Goal: Task Accomplishment & Management: Manage account settings

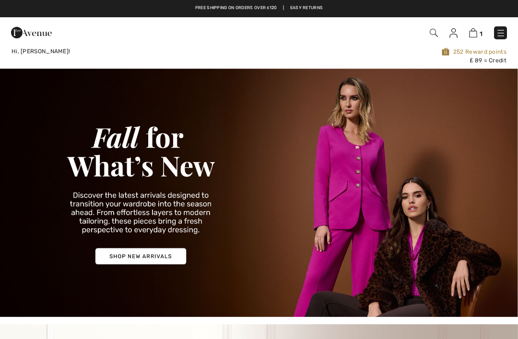
checkbox input "true"
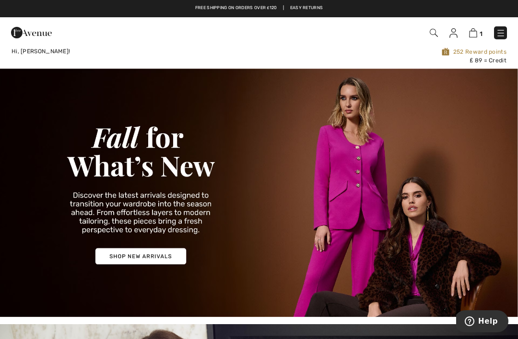
click at [498, 32] on img at bounding box center [501, 33] width 10 height 10
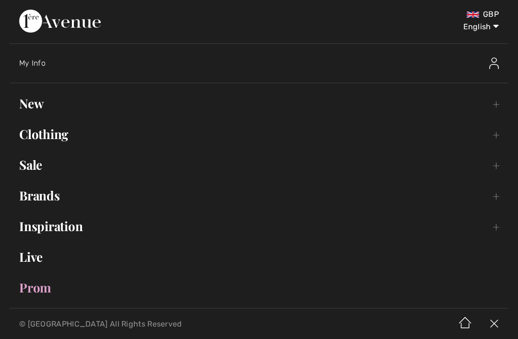
click at [58, 59] on div "My Info" at bounding box center [202, 63] width 367 height 10
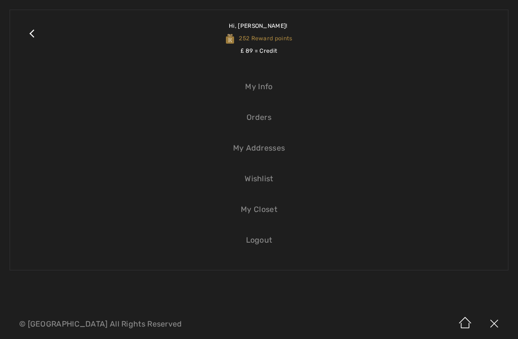
click at [274, 84] on link "My Info" at bounding box center [259, 86] width 478 height 21
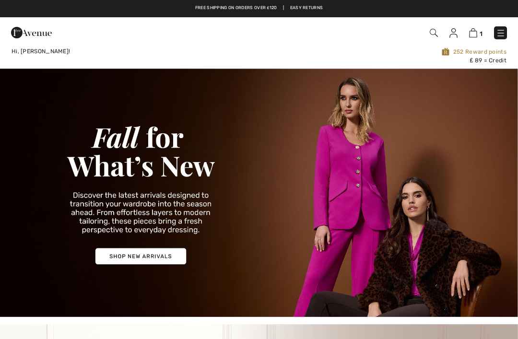
checkbox input "true"
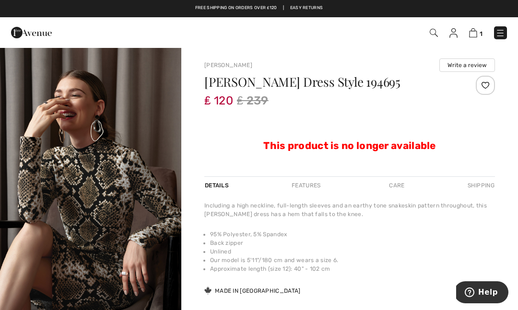
click at [501, 35] on img at bounding box center [500, 33] width 10 height 10
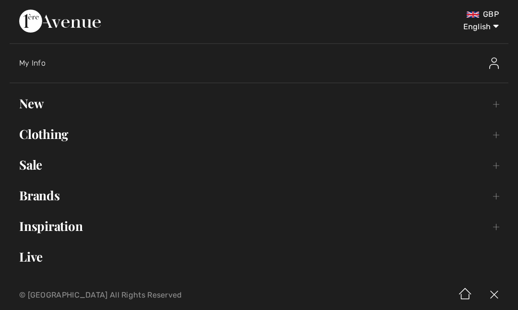
click at [47, 59] on div "My Info" at bounding box center [202, 63] width 367 height 10
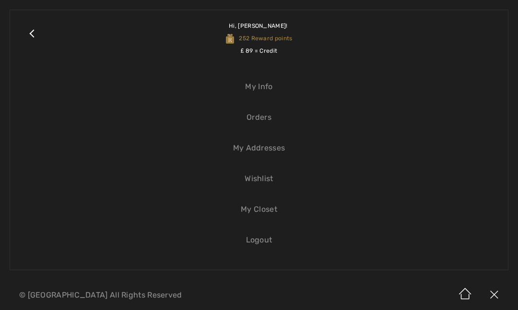
click at [270, 120] on link "Orders" at bounding box center [259, 117] width 478 height 21
click at [263, 115] on link "Orders" at bounding box center [259, 117] width 478 height 21
click at [267, 86] on link "My Info" at bounding box center [259, 86] width 478 height 21
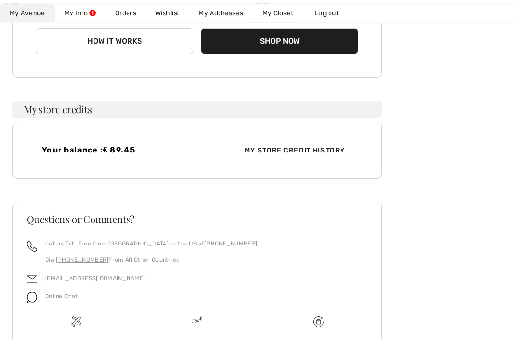
scroll to position [215, 0]
